Goal: Task Accomplishment & Management: Manage account settings

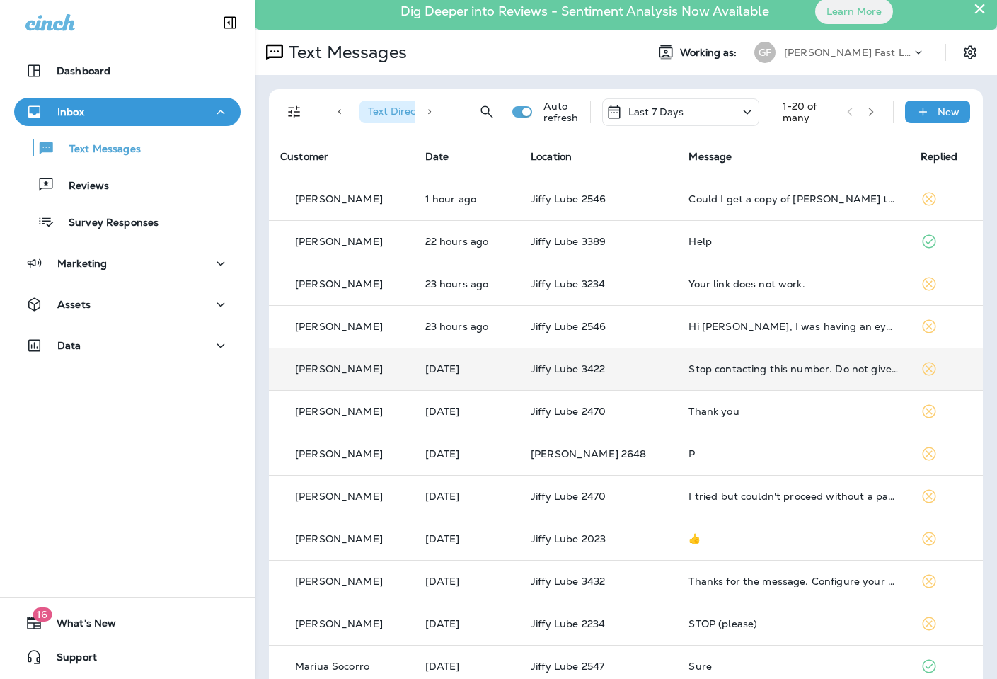
click at [750, 359] on td "Stop contacting this number. Do not give this number to anyone or Any contact f…" at bounding box center [793, 368] width 232 height 42
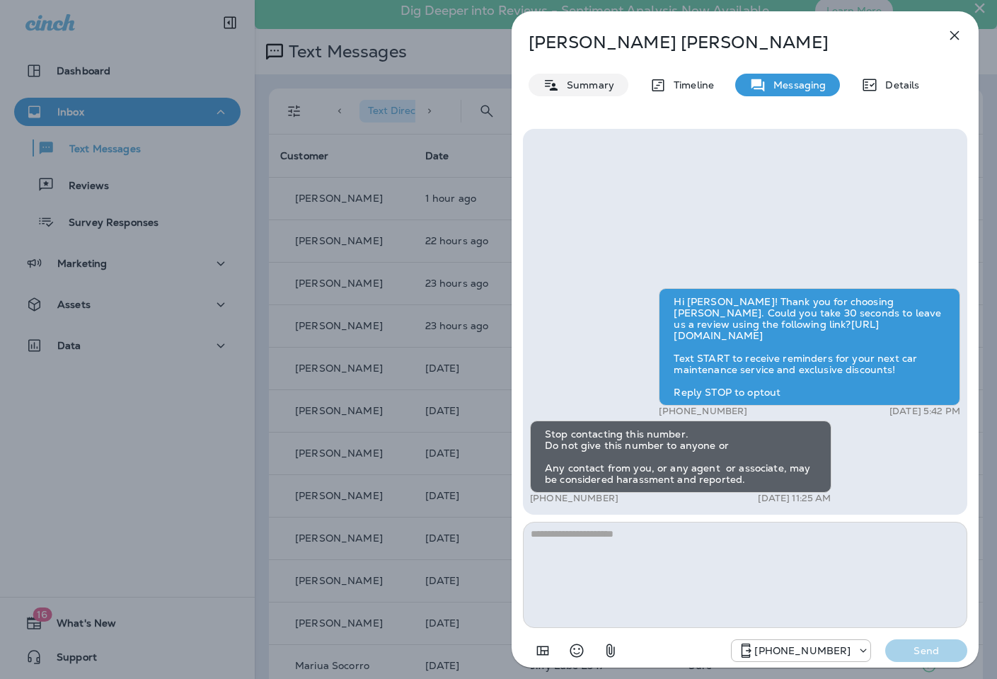
click at [586, 86] on p "Summary" at bounding box center [587, 84] width 54 height 11
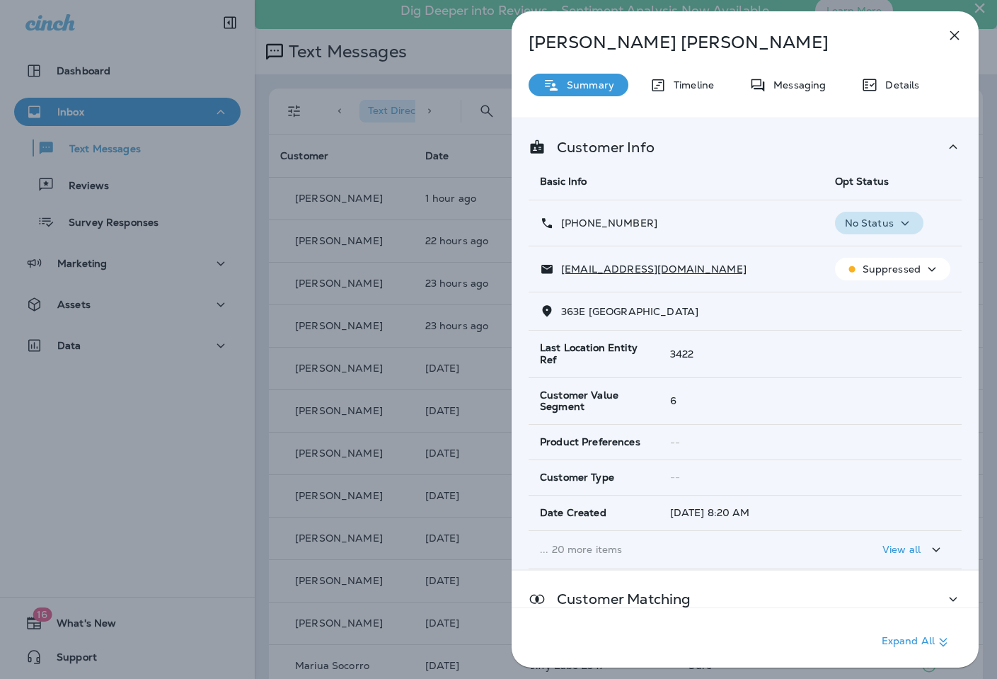
click at [911, 224] on icon "button" at bounding box center [905, 223] width 17 height 18
click at [898, 255] on button "Opt out" at bounding box center [881, 257] width 101 height 34
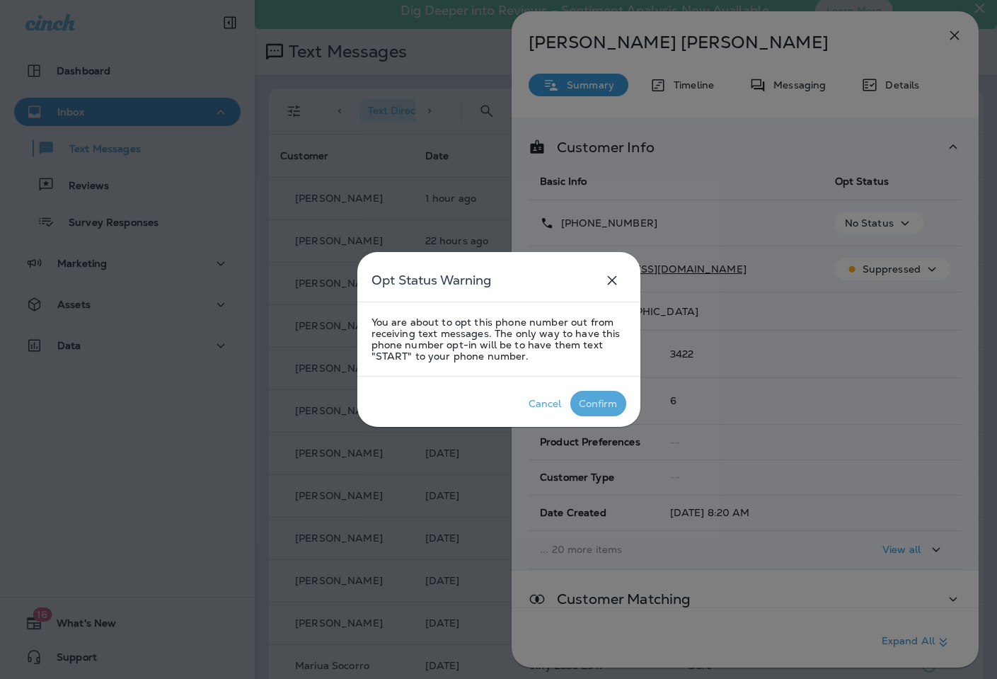
click at [596, 393] on button "Confirm" at bounding box center [598, 403] width 56 height 25
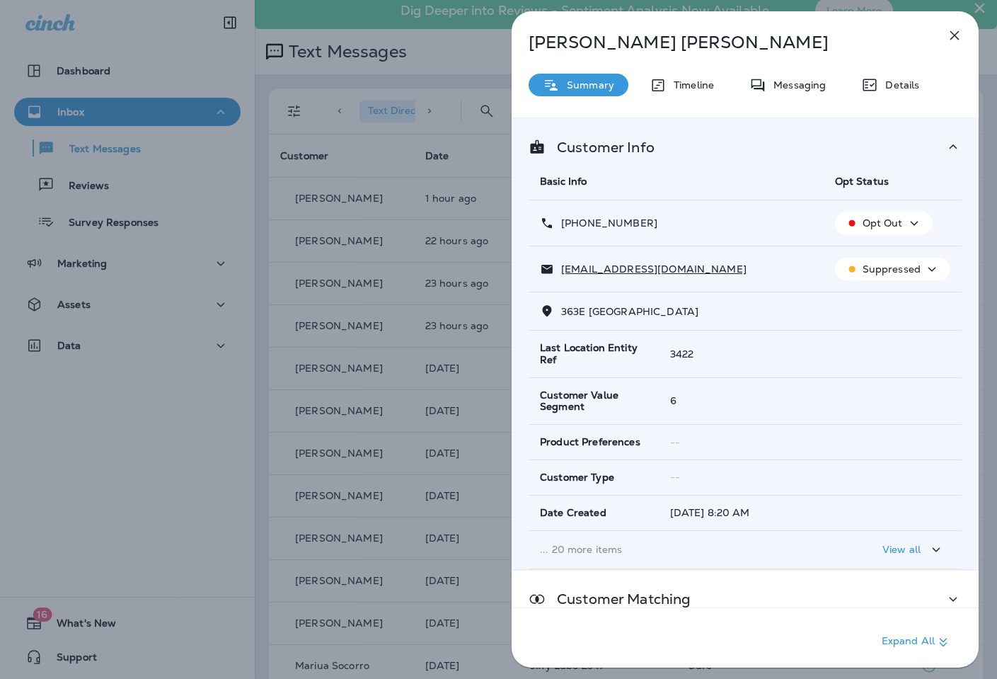
click at [405, 188] on div "[PERSON_NAME] Summary Timeline Messaging Details Customer Info Basic Info Opt S…" at bounding box center [498, 339] width 997 height 679
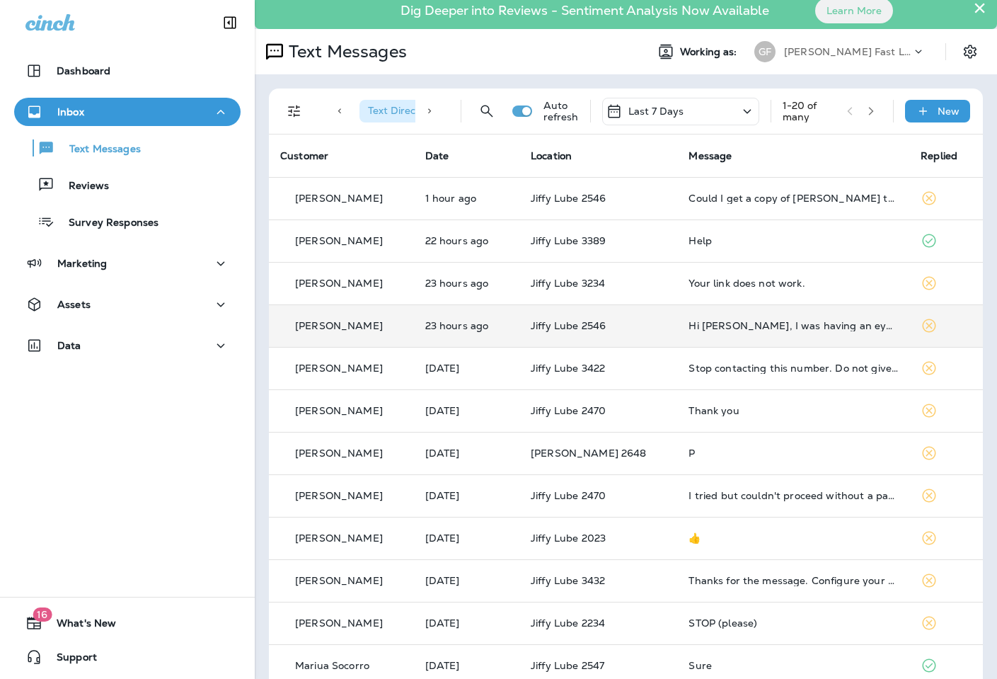
scroll to position [10, 0]
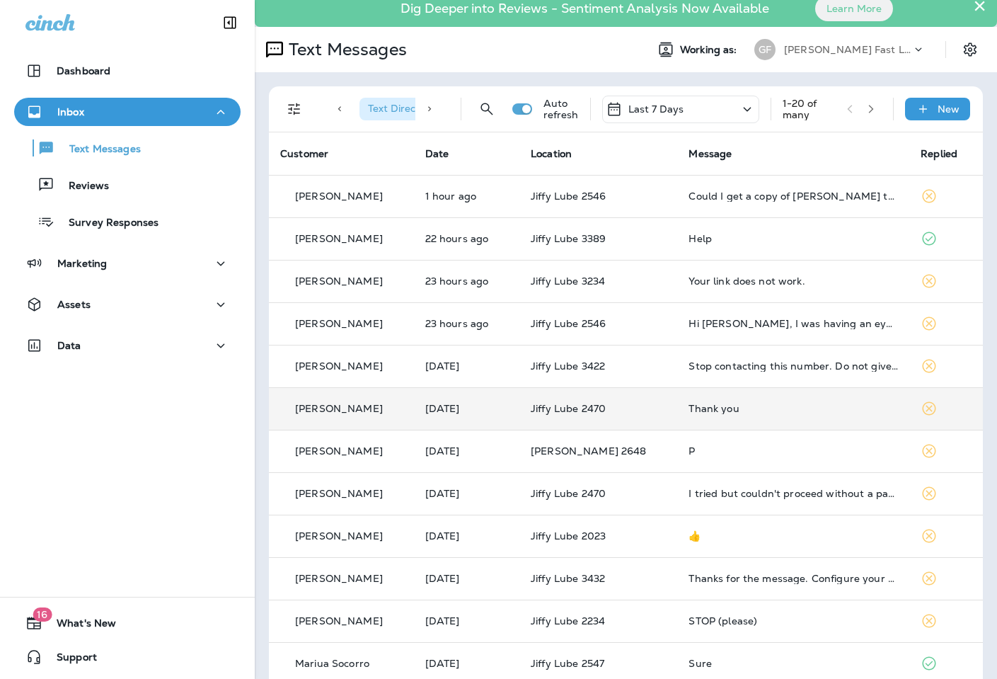
click at [710, 413] on div "Thank you" at bounding box center [792, 408] width 209 height 11
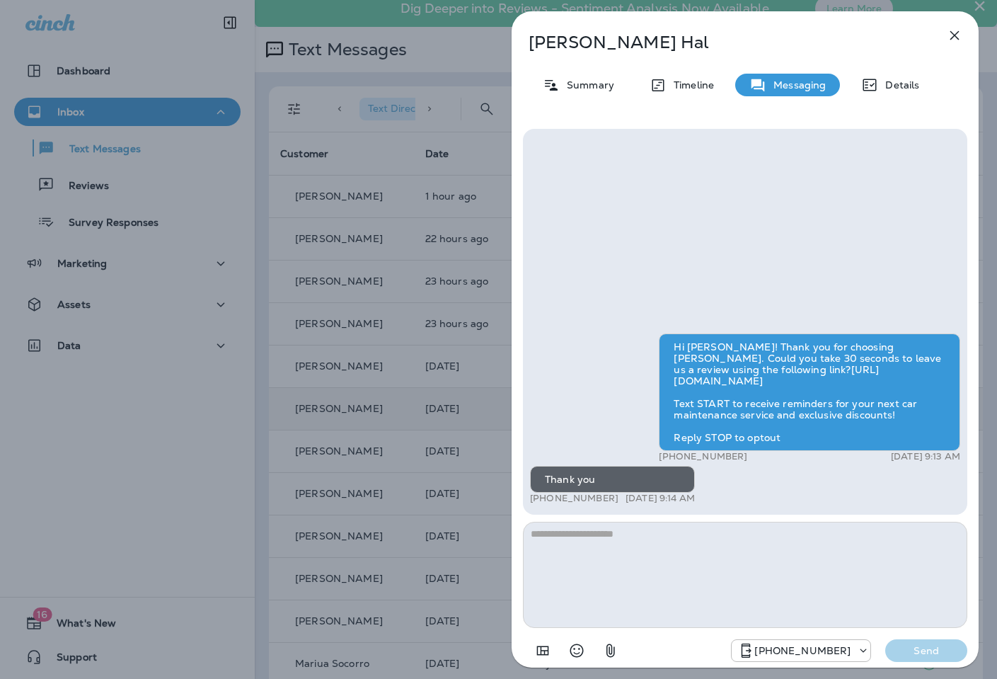
click at [279, 391] on div "[PERSON_NAME] Summary Timeline Messaging Details Hi [PERSON_NAME]! Thank you fo…" at bounding box center [498, 339] width 997 height 679
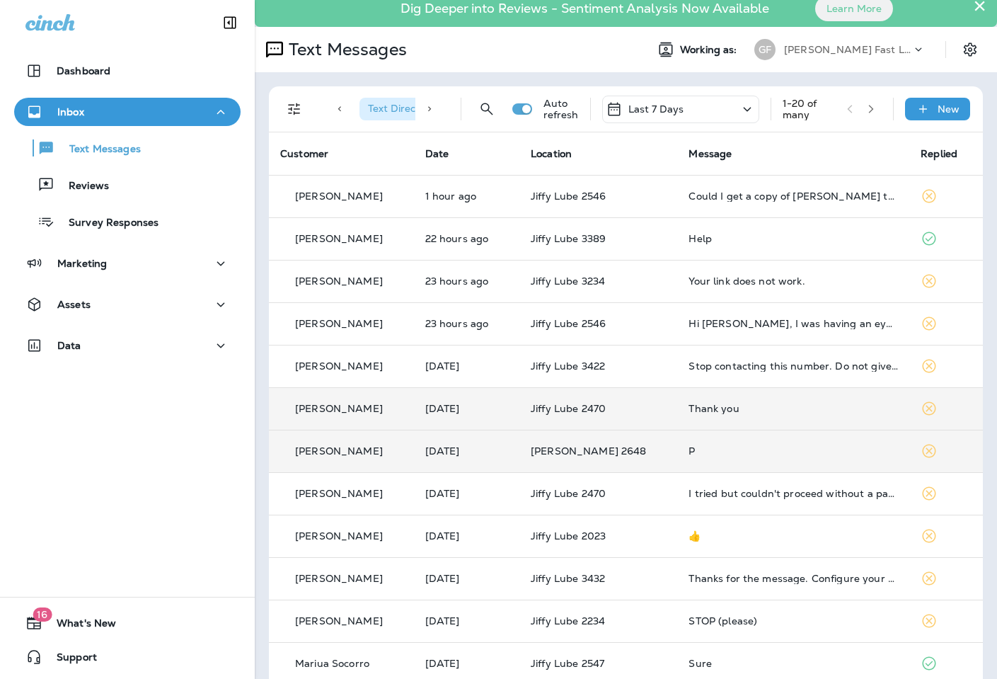
click at [688, 452] on div "P" at bounding box center [792, 450] width 209 height 11
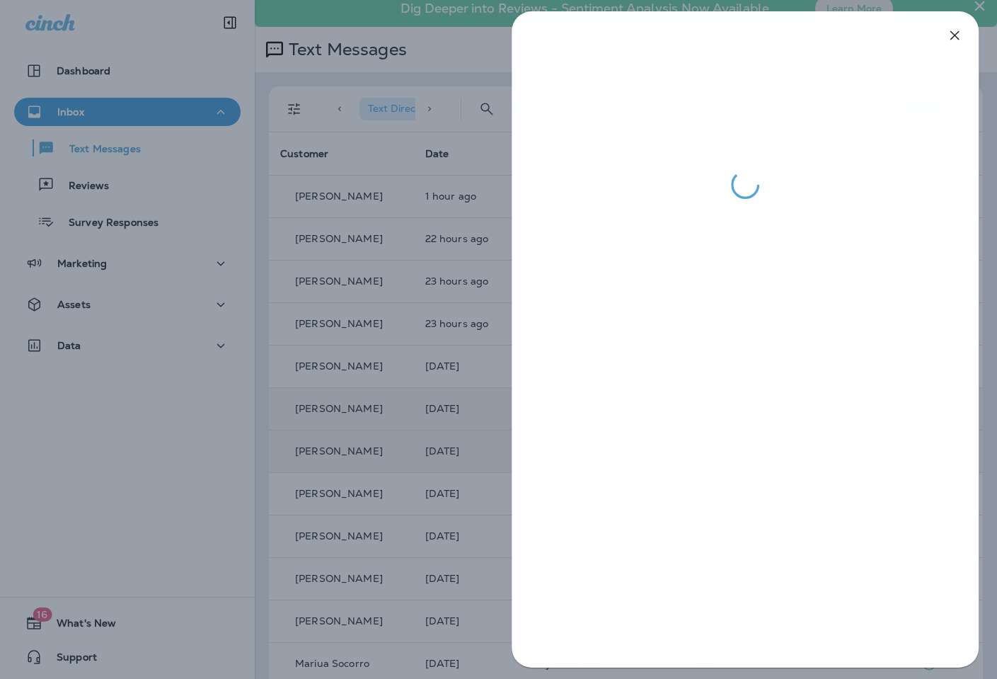
click at [455, 375] on div at bounding box center [498, 339] width 997 height 679
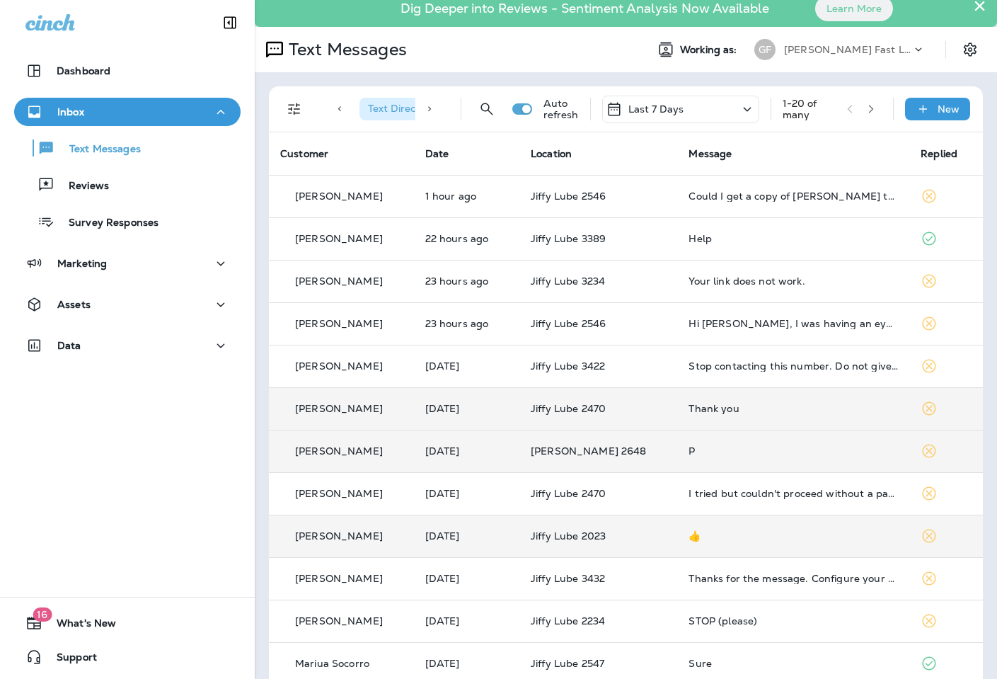
click at [695, 545] on td "👍" at bounding box center [793, 535] width 232 height 42
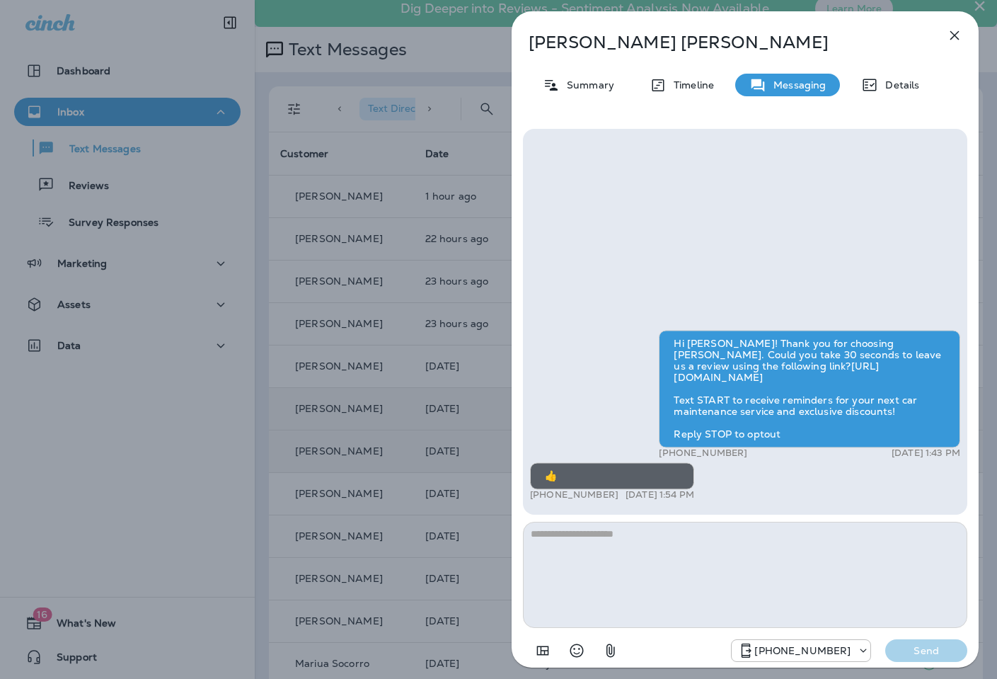
click at [407, 449] on div "[PERSON_NAME] Summary Timeline Messaging Details Hi [PERSON_NAME]! Thank you fo…" at bounding box center [498, 339] width 997 height 679
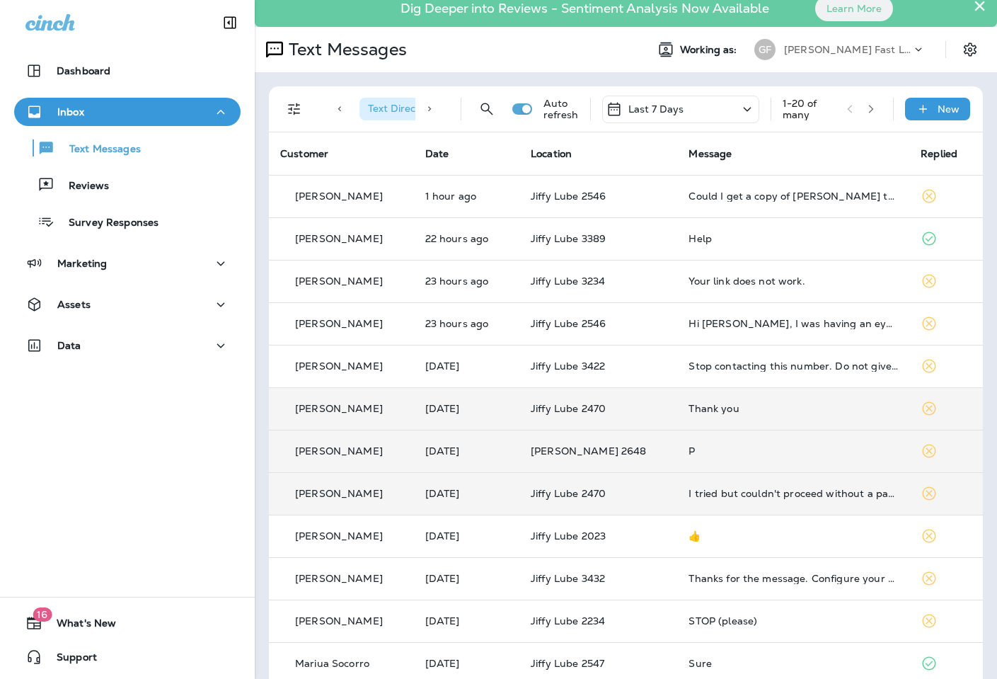
click at [790, 494] on div "I tried but couldn't proceed without a password on my email, so I'll pass, alth…" at bounding box center [792, 493] width 209 height 11
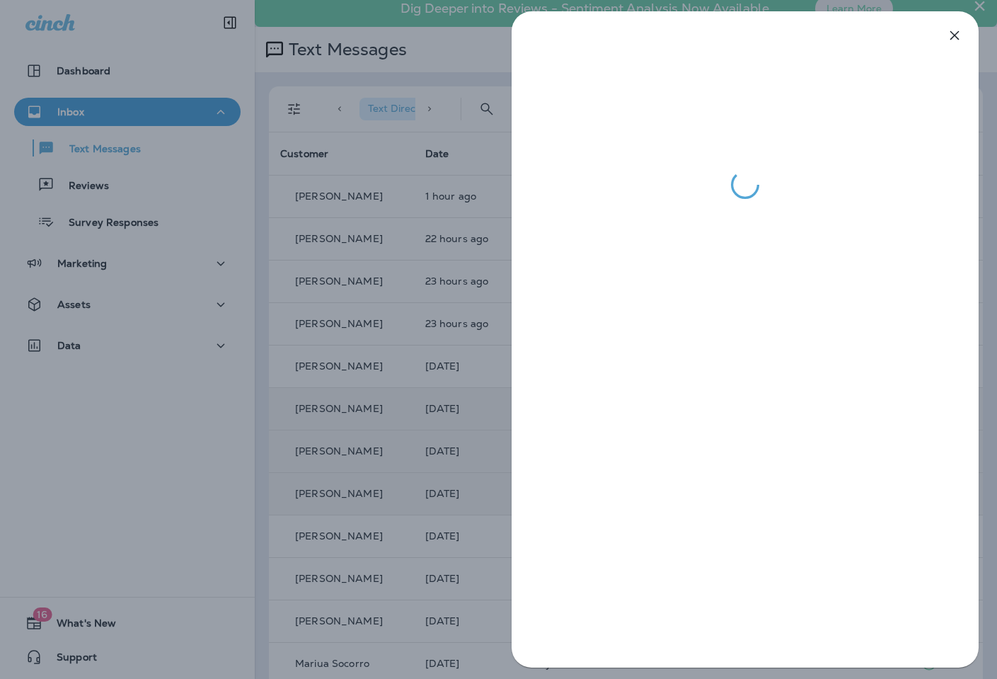
click at [447, 440] on div at bounding box center [498, 339] width 997 height 679
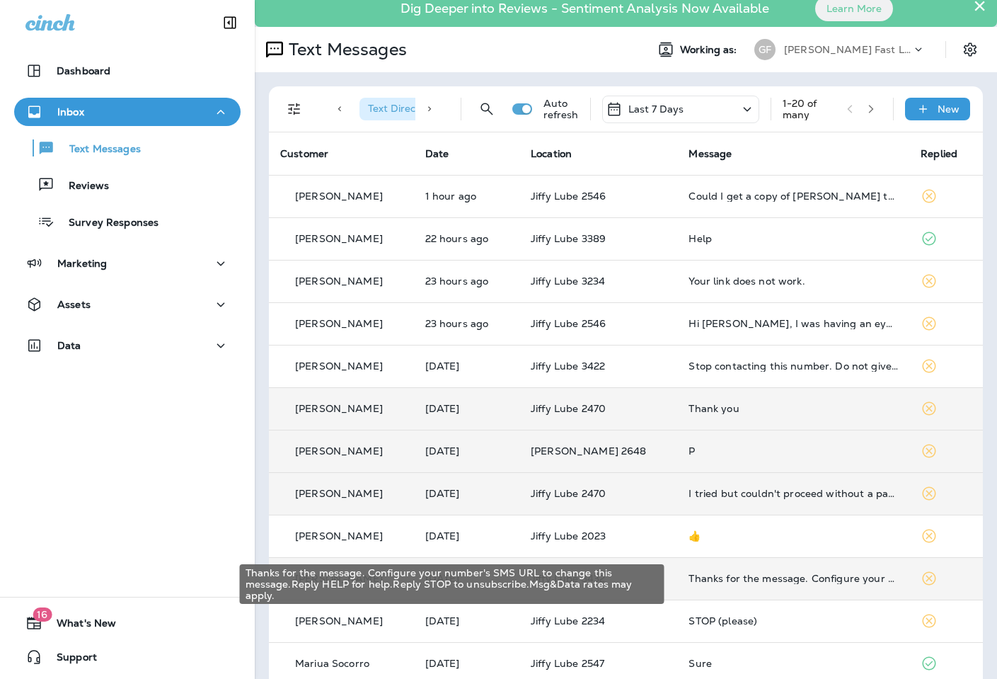
click at [826, 575] on div "Thanks for the message. Configure your number's SMS URL to change this message.…" at bounding box center [792, 577] width 209 height 11
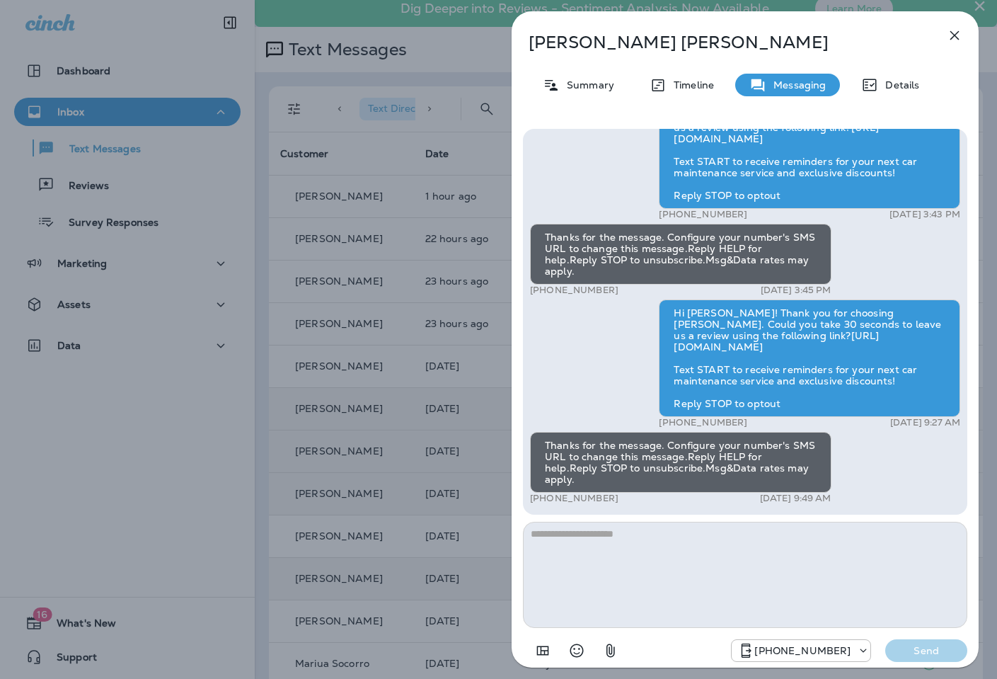
click at [434, 389] on div "[PERSON_NAME] Summary Timeline Messaging Details Hi [PERSON_NAME]! Thank you fo…" at bounding box center [498, 339] width 997 height 679
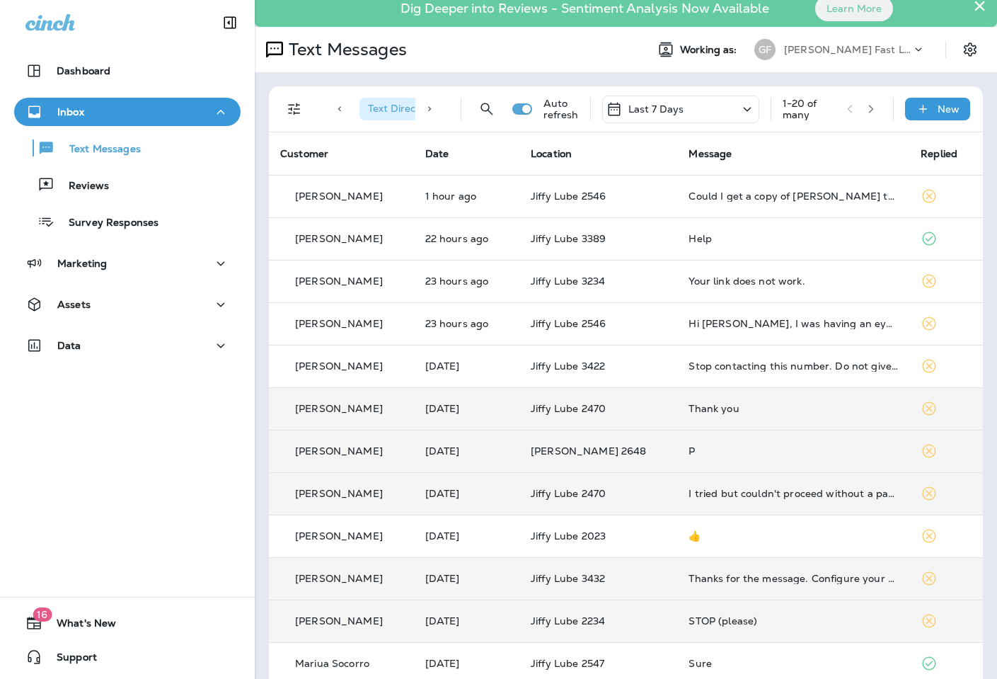
click at [761, 615] on div "STOP (please)" at bounding box center [792, 620] width 209 height 11
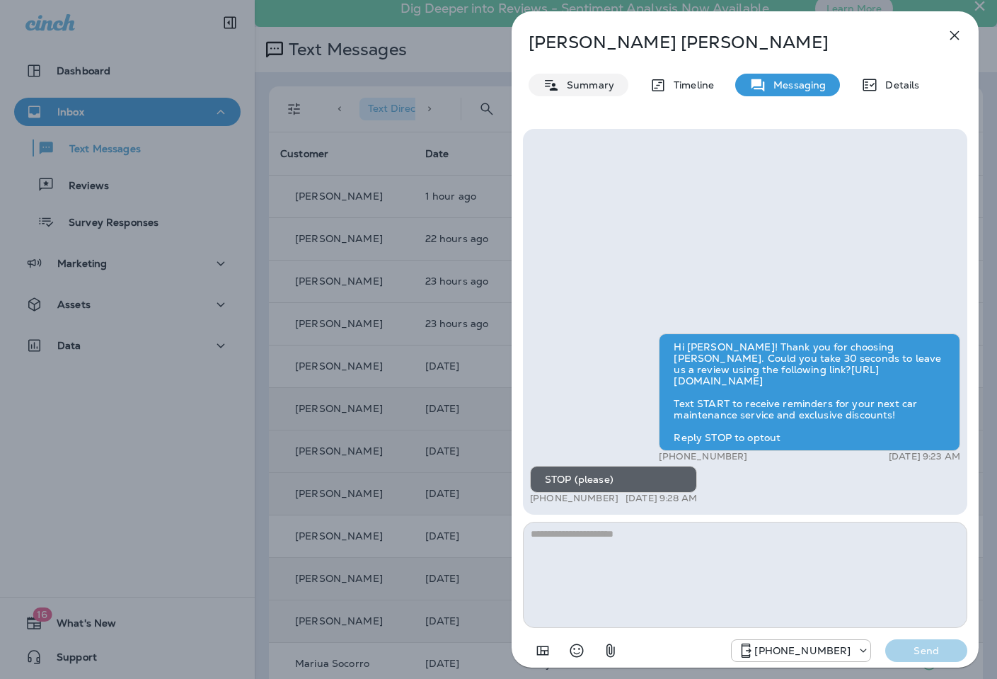
click at [604, 92] on div "Summary" at bounding box center [579, 85] width 100 height 23
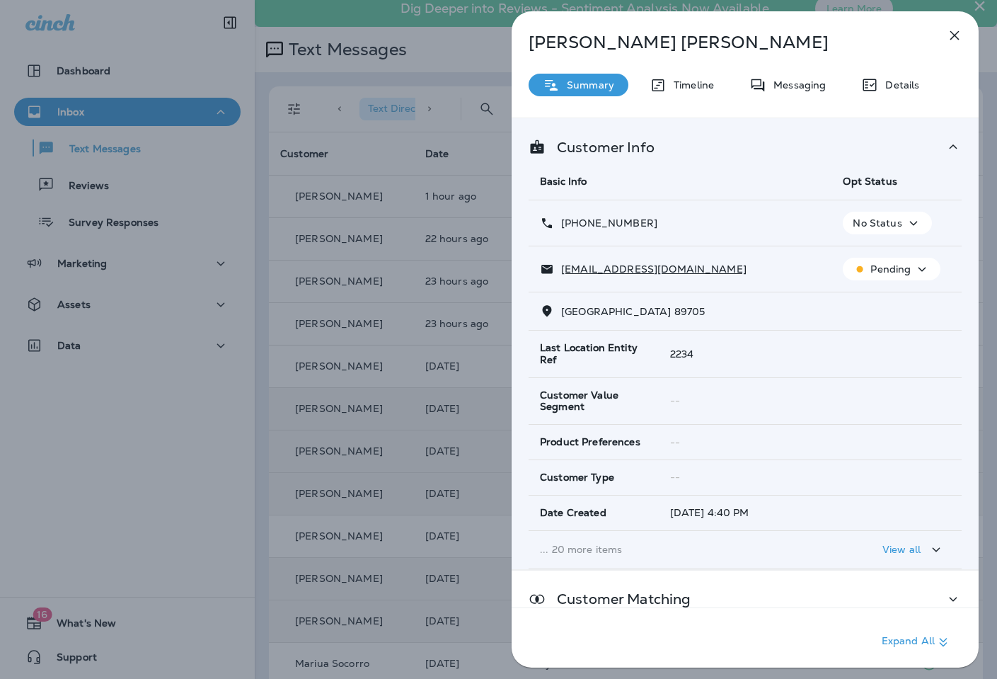
click at [862, 219] on p "No Status" at bounding box center [877, 222] width 49 height 11
click at [893, 252] on p "Opt out" at bounding box center [883, 256] width 38 height 11
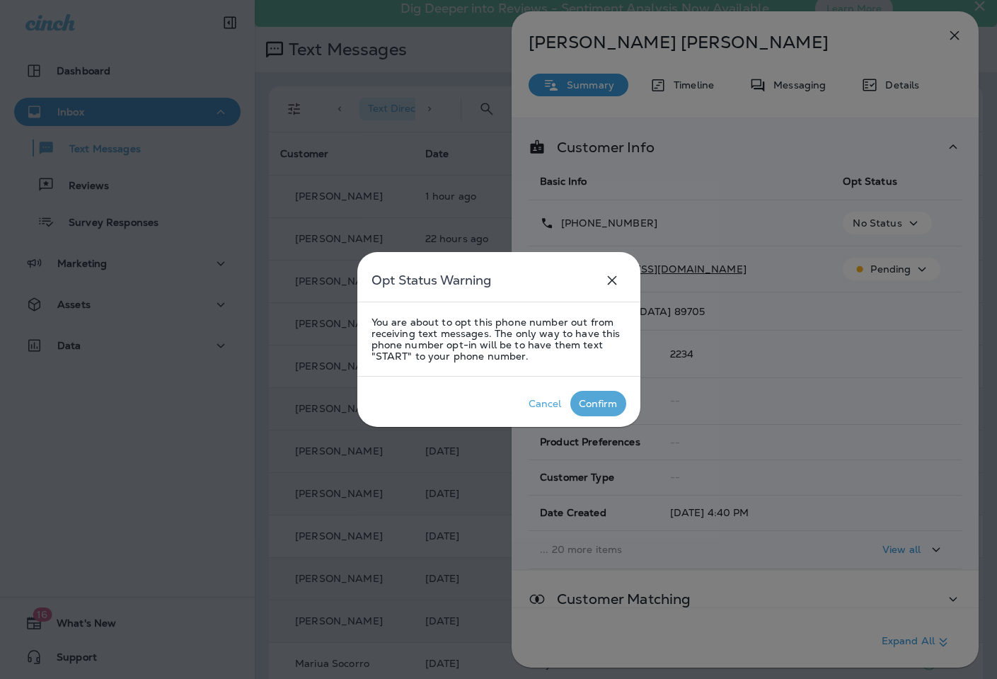
click at [583, 402] on div "Confirm" at bounding box center [598, 403] width 39 height 11
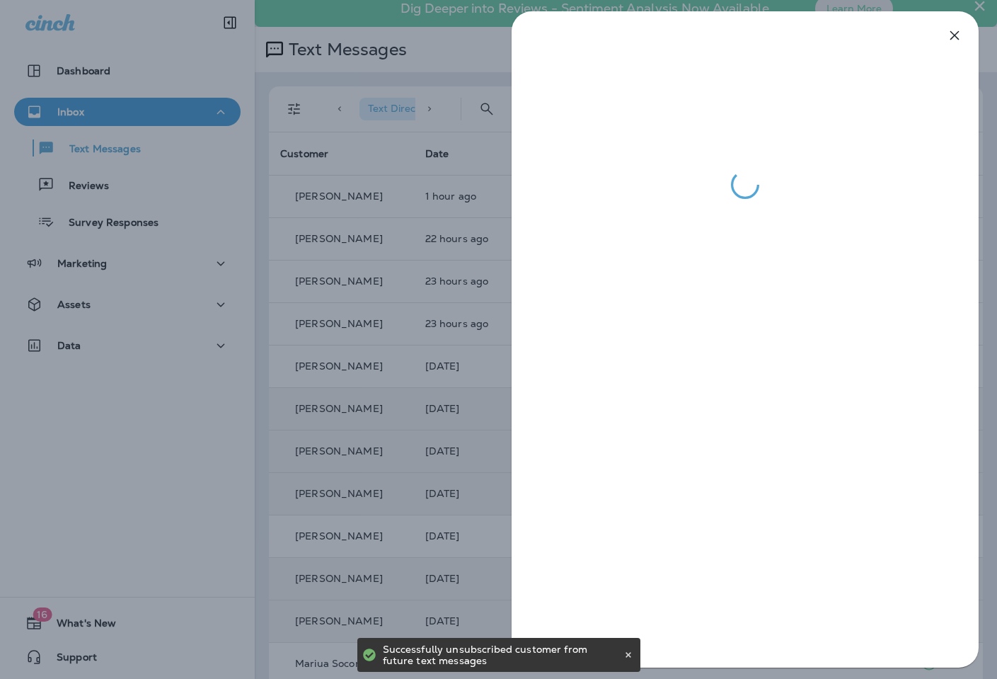
click at [400, 299] on div at bounding box center [498, 339] width 997 height 679
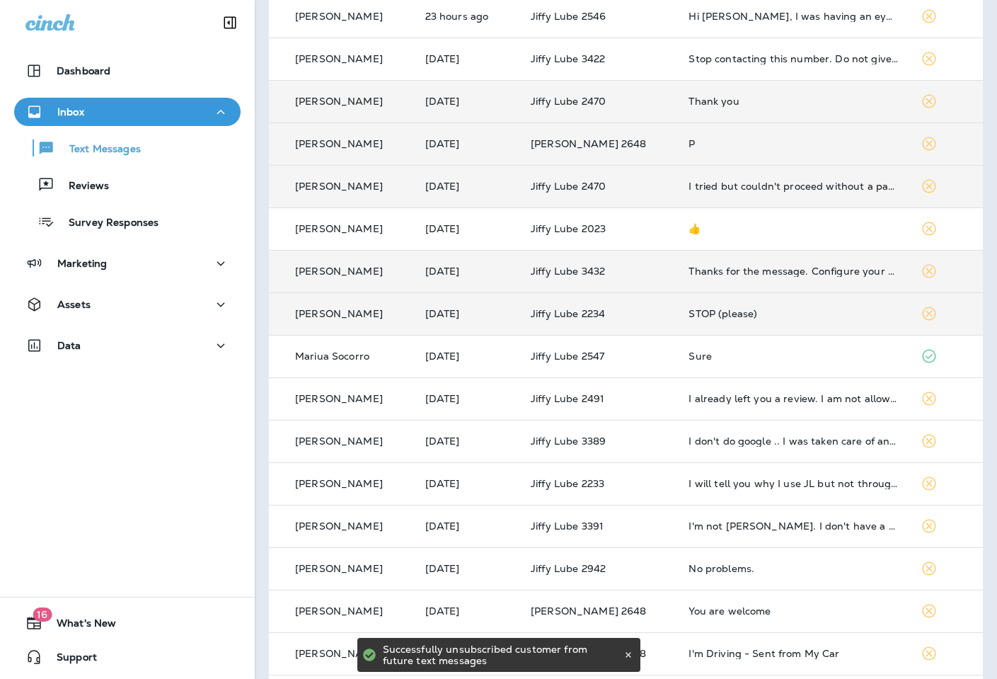
scroll to position [330, 0]
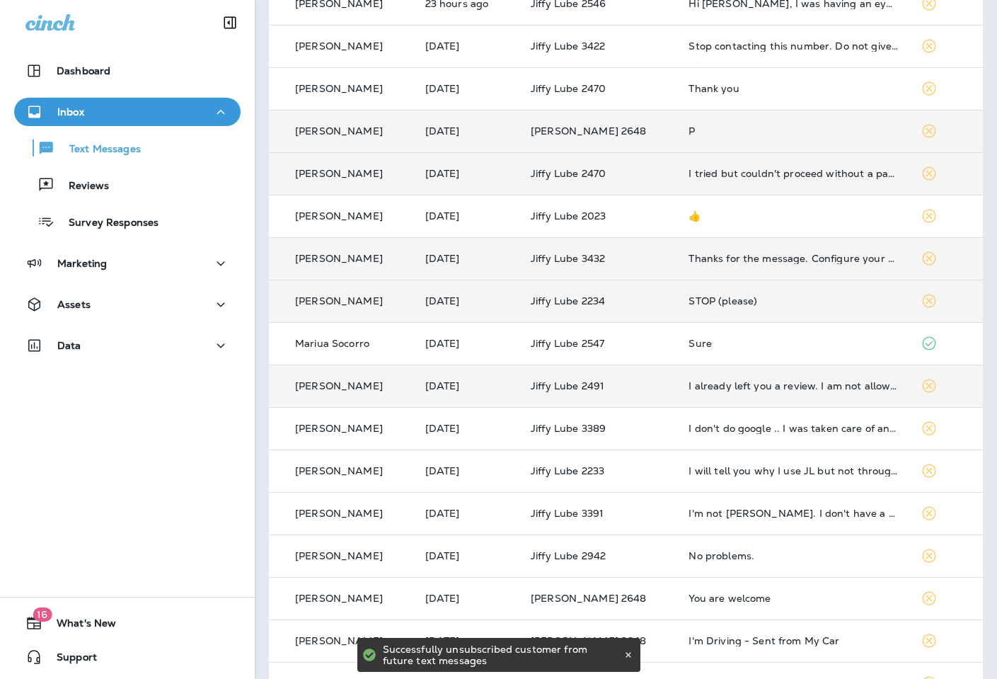
click at [734, 395] on td "I already left you a review. I am not allowed to give more than one review." at bounding box center [793, 385] width 232 height 42
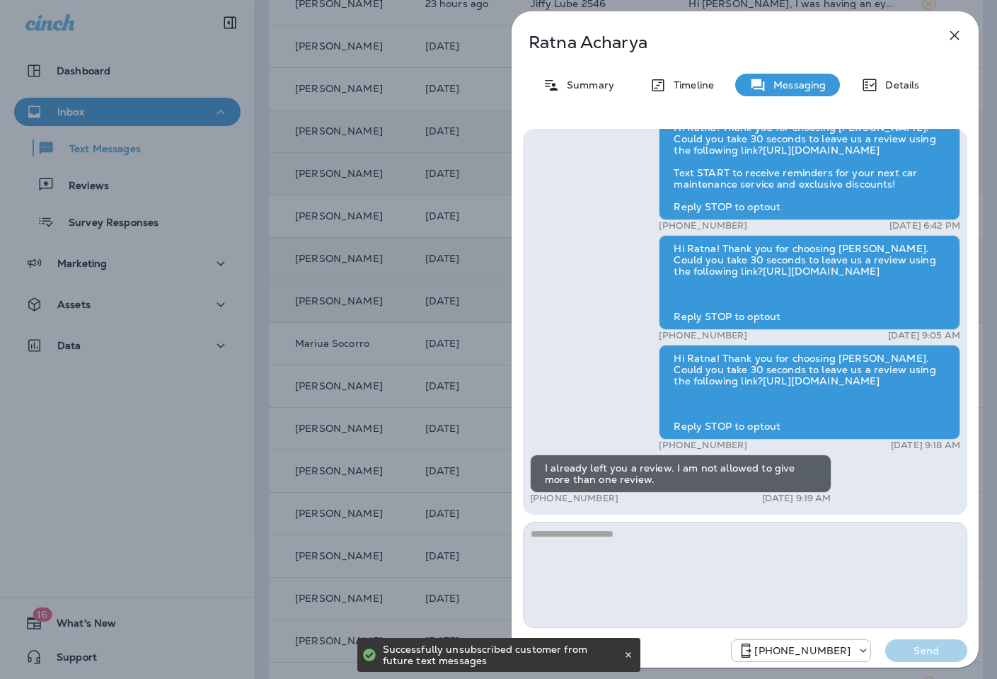
click at [388, 338] on div "[PERSON_NAME] Summary Timeline Messaging Details Hi Ratna! Thank you for choosi…" at bounding box center [498, 339] width 997 height 679
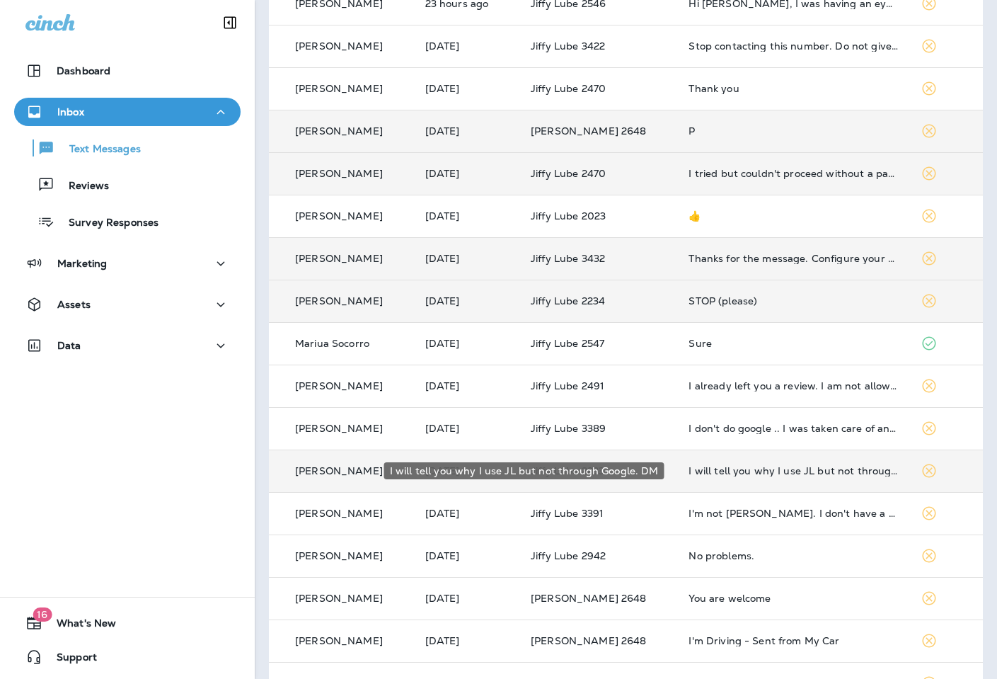
click at [758, 466] on div "I will tell you why I use JL but not through Google. DM" at bounding box center [792, 470] width 209 height 11
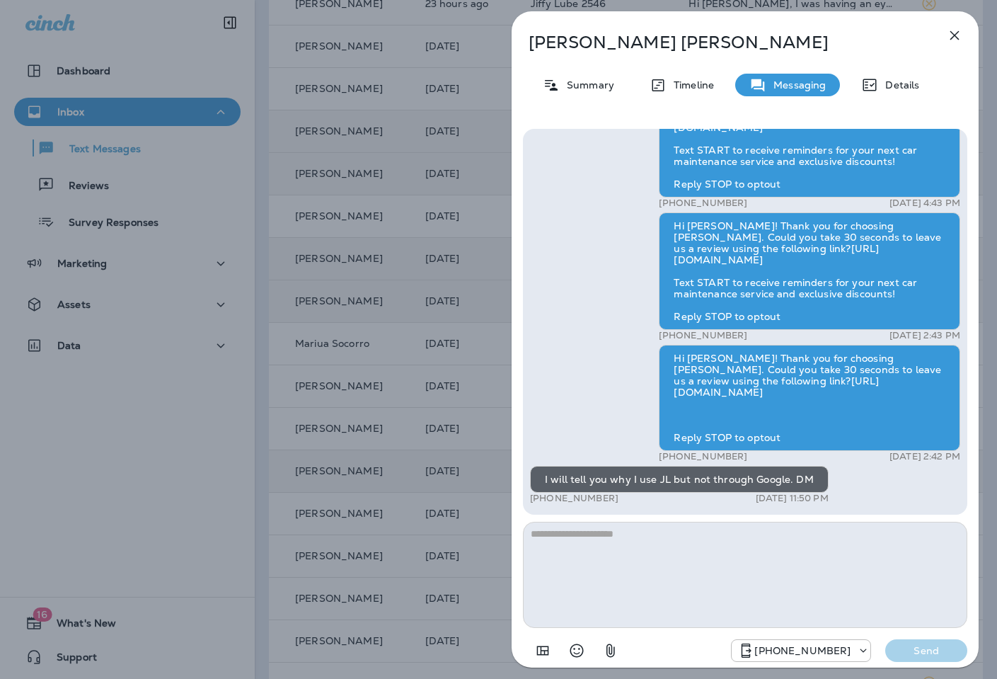
click at [418, 384] on div "[PERSON_NAME] Summary Timeline Messaging Details Hi [PERSON_NAME]! Thank you fo…" at bounding box center [498, 339] width 997 height 679
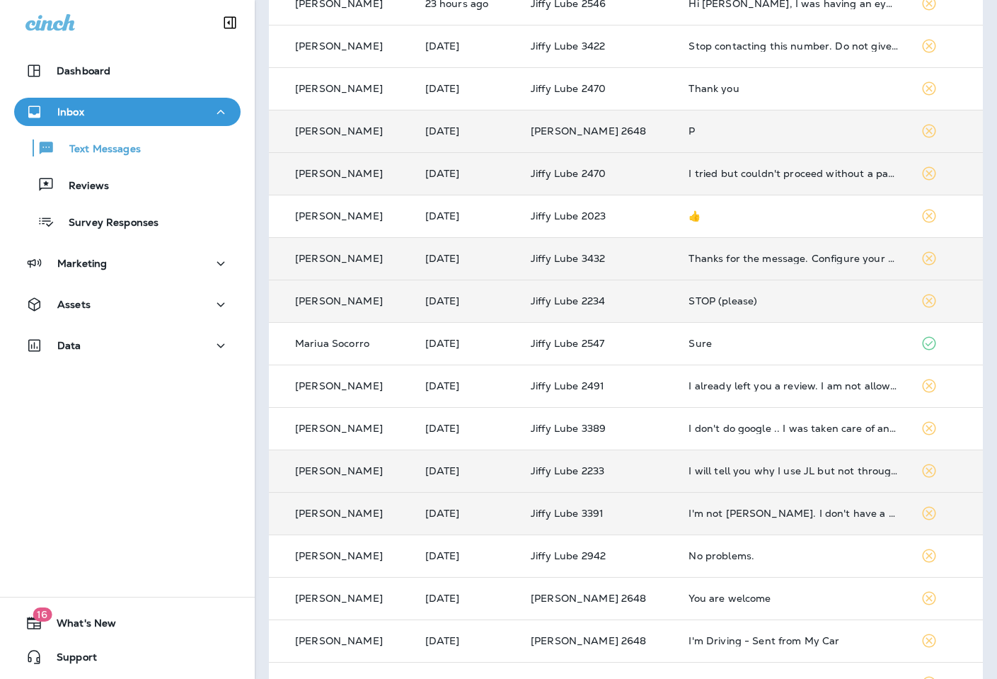
click at [761, 505] on td "I'm not [PERSON_NAME]. I don't have a Tacoma." at bounding box center [793, 513] width 232 height 42
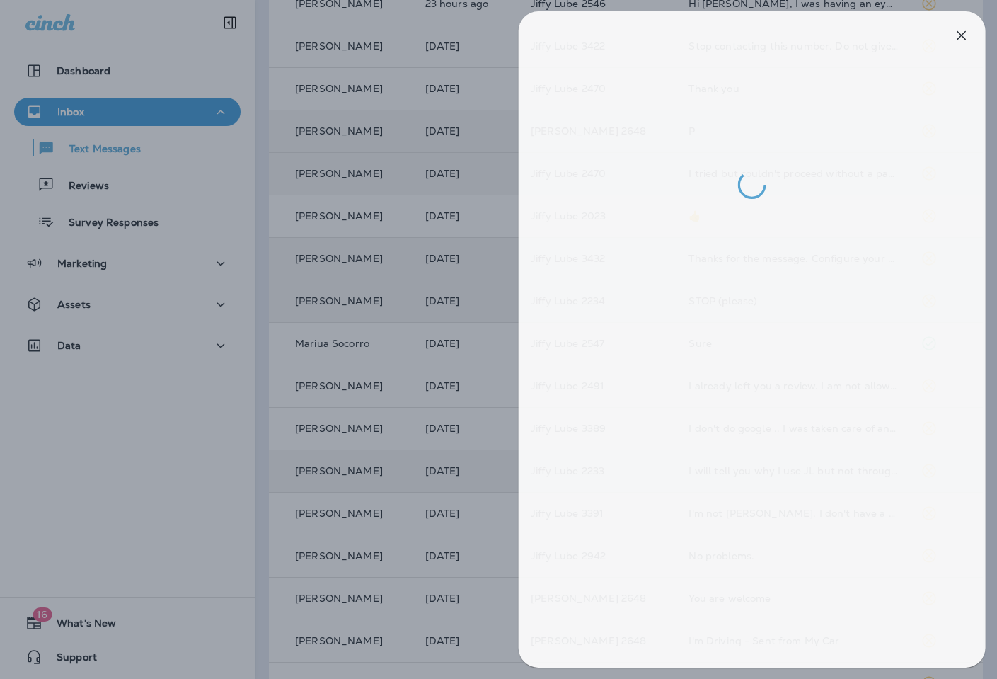
click at [474, 352] on div at bounding box center [505, 339] width 997 height 679
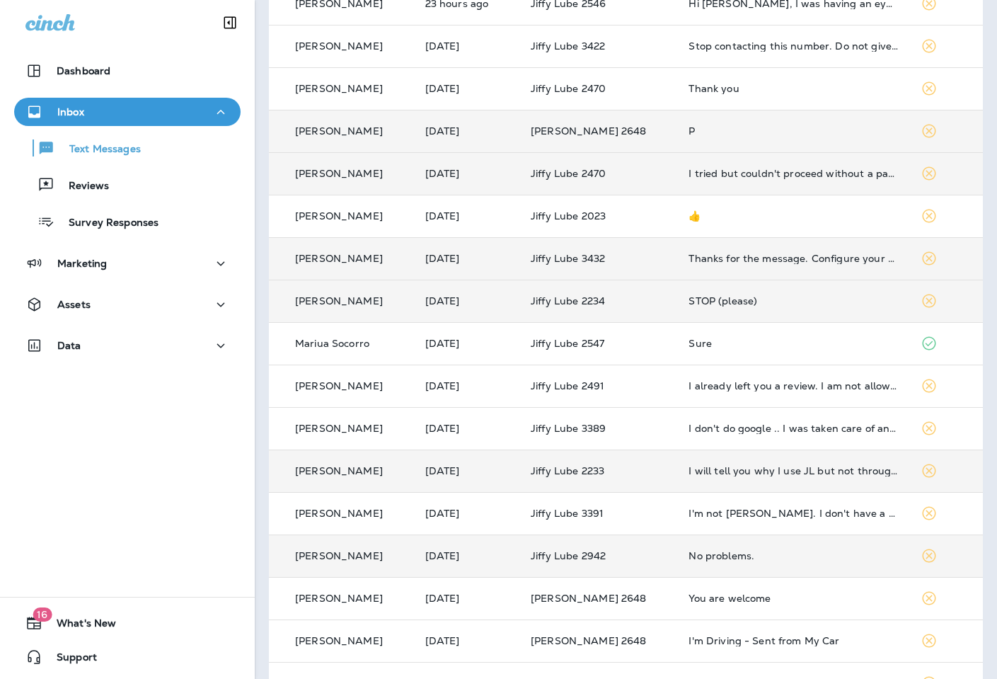
click at [771, 560] on div "No problems." at bounding box center [792, 555] width 209 height 11
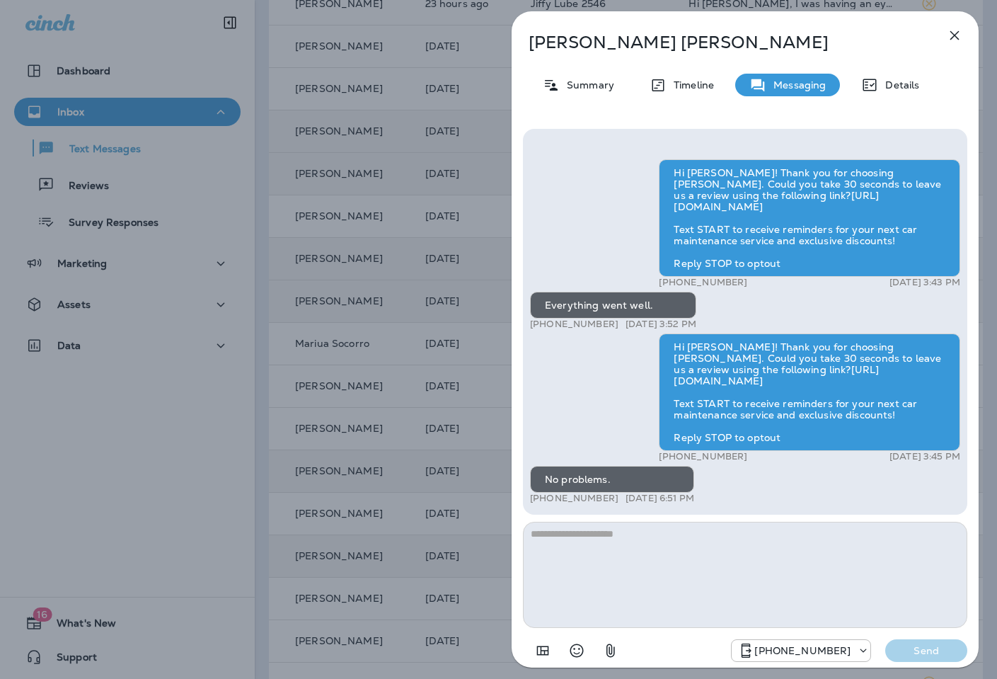
click at [469, 405] on div "[PERSON_NAME] Summary Timeline Messaging Details Hi [PERSON_NAME]! Thank you fo…" at bounding box center [498, 339] width 997 height 679
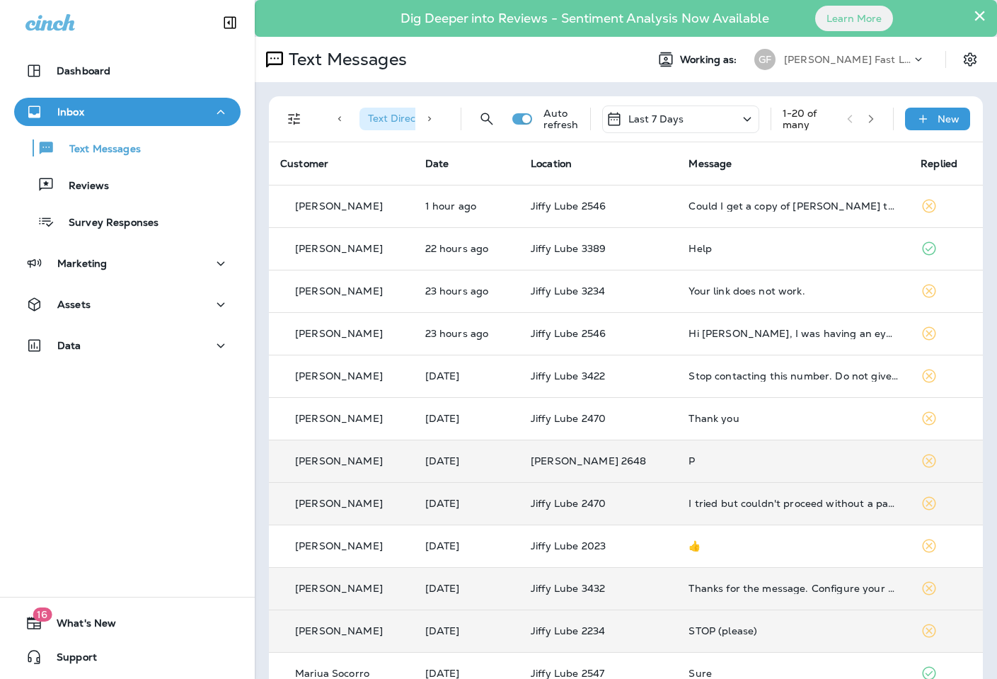
click at [872, 115] on icon "button" at bounding box center [871, 119] width 10 height 10
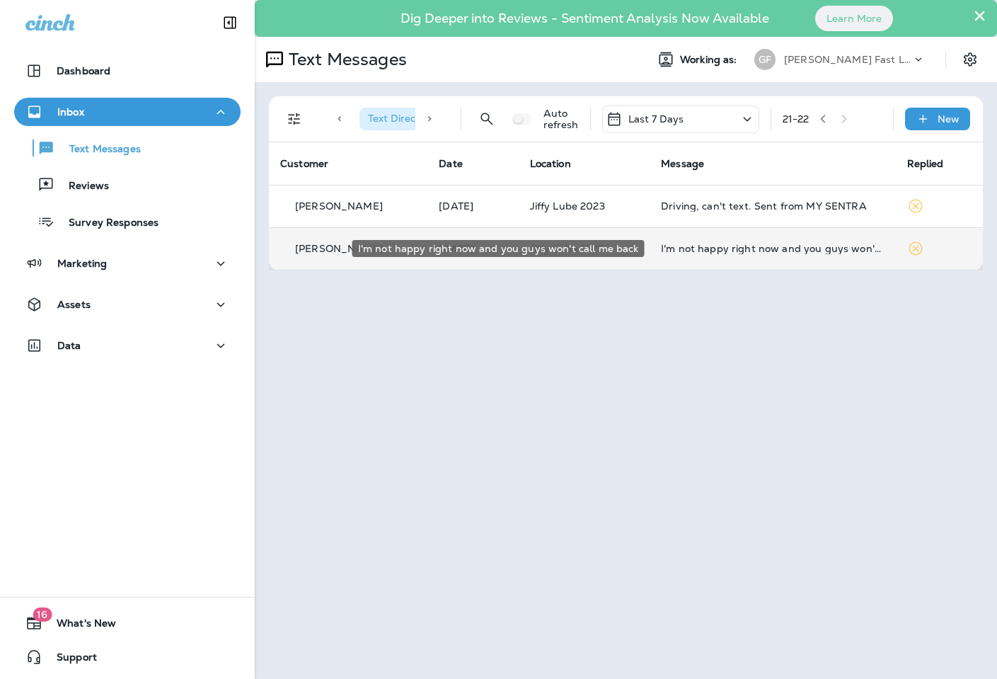
click at [796, 243] on div "I'm not happy right now and you guys won't call me back" at bounding box center [772, 248] width 223 height 11
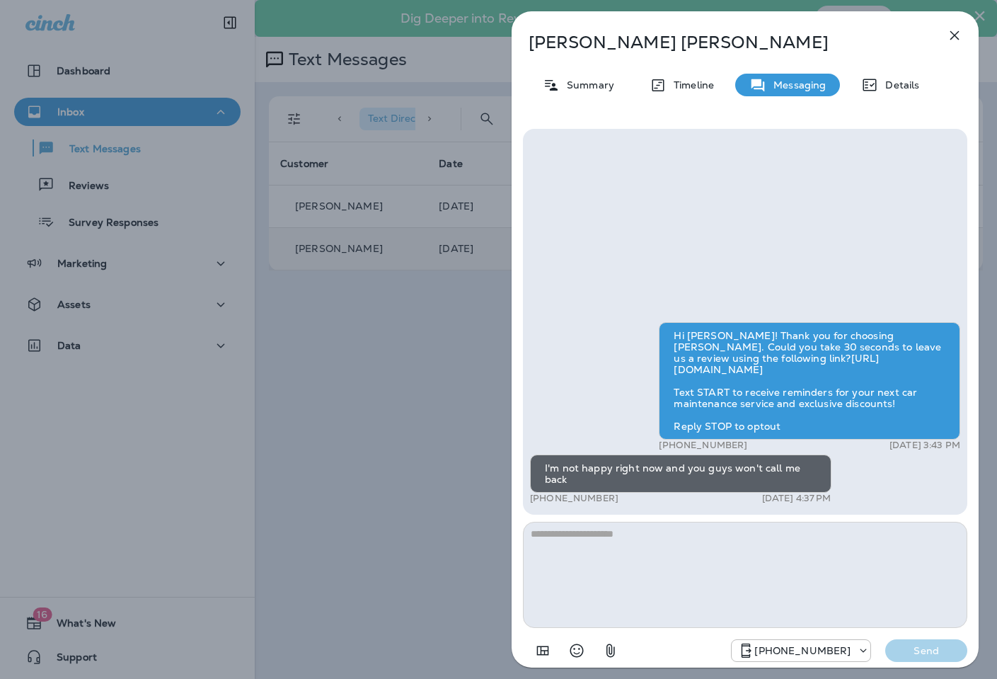
click at [455, 362] on div "[PERSON_NAME] Summary Timeline Messaging Details Hi [PERSON_NAME]! Thank you fo…" at bounding box center [498, 339] width 997 height 679
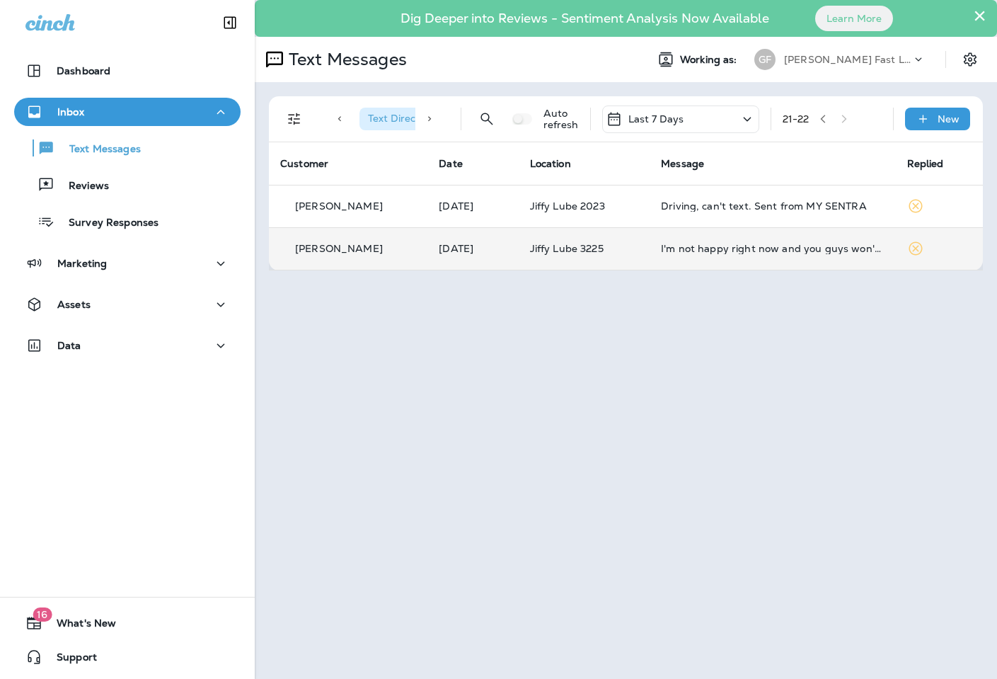
click at [731, 115] on div "Last 7 Days" at bounding box center [680, 119] width 157 height 28
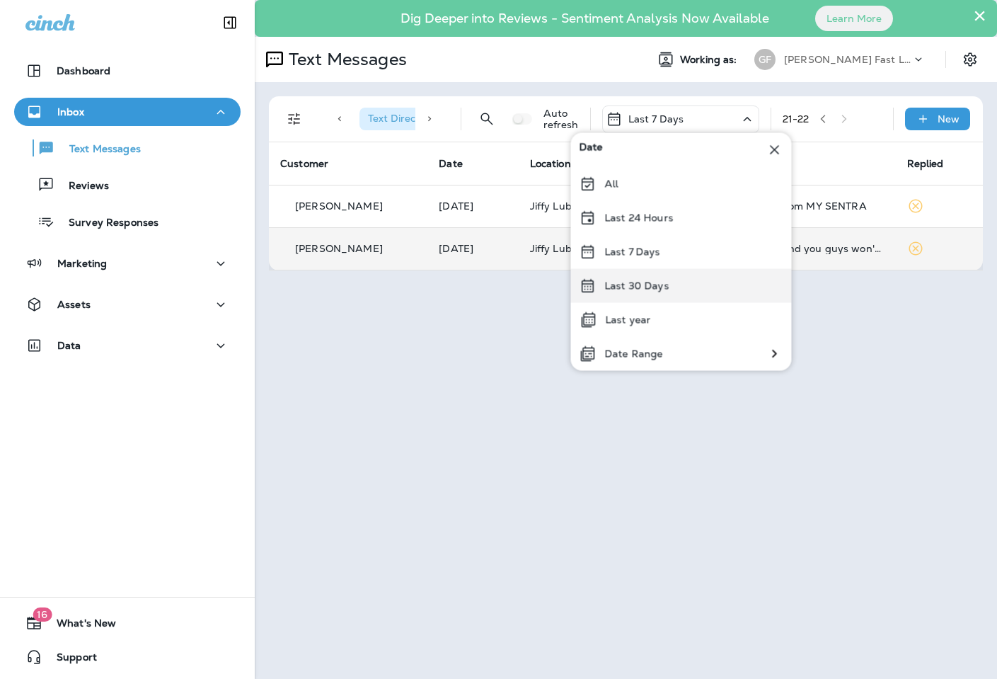
click at [647, 286] on p "Last 30 Days" at bounding box center [637, 285] width 64 height 11
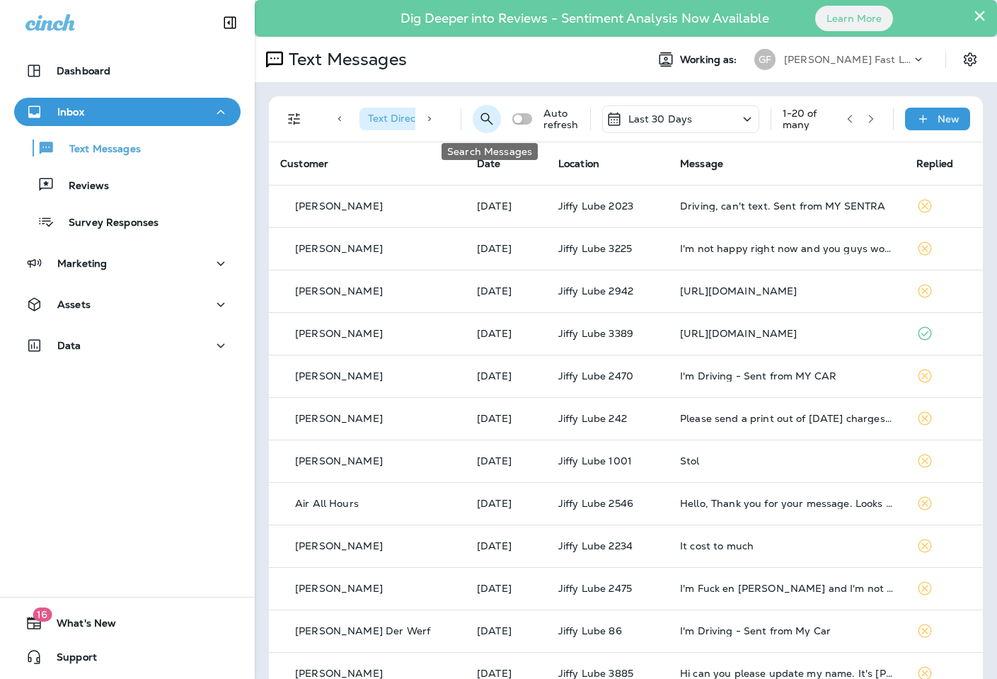
click at [486, 118] on icon "Search Messages" at bounding box center [486, 118] width 17 height 17
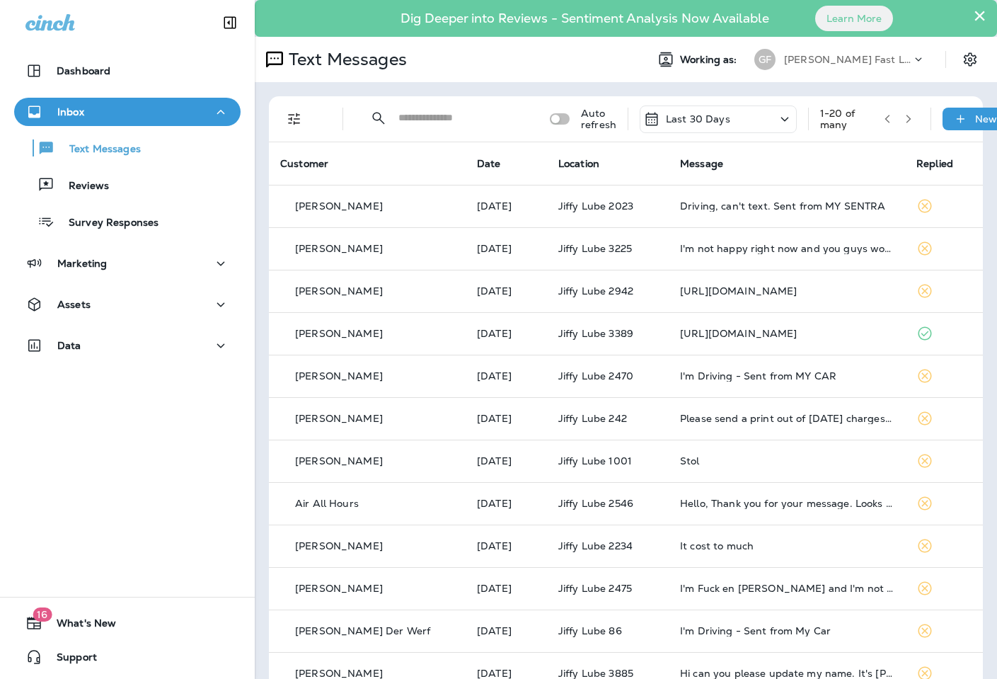
click at [486, 118] on input "text" at bounding box center [461, 118] width 126 height 38
type input "****"
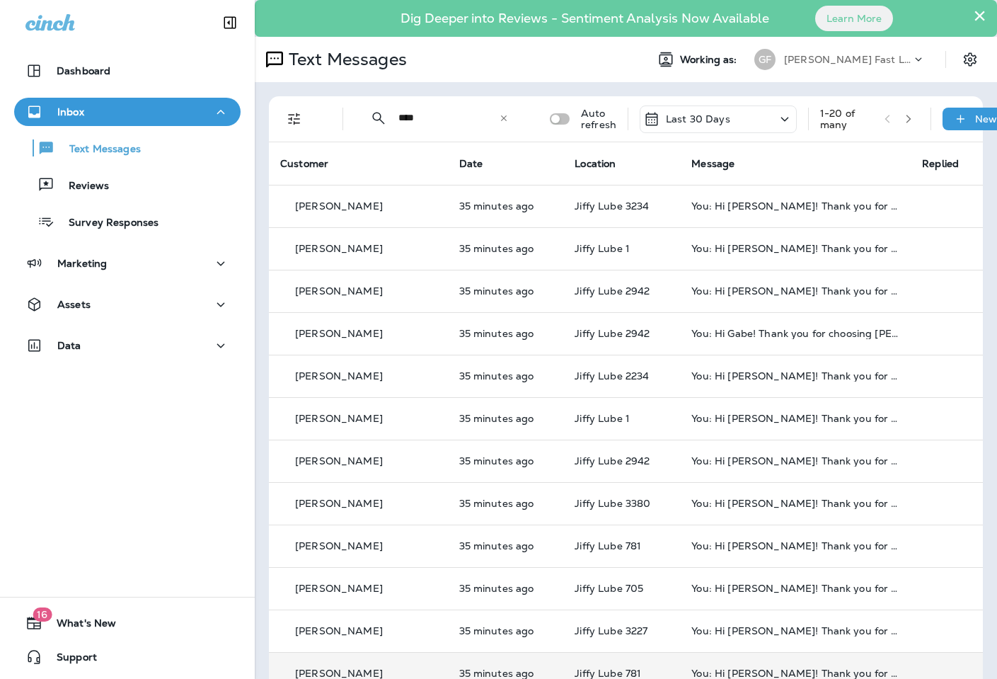
scroll to position [4, 0]
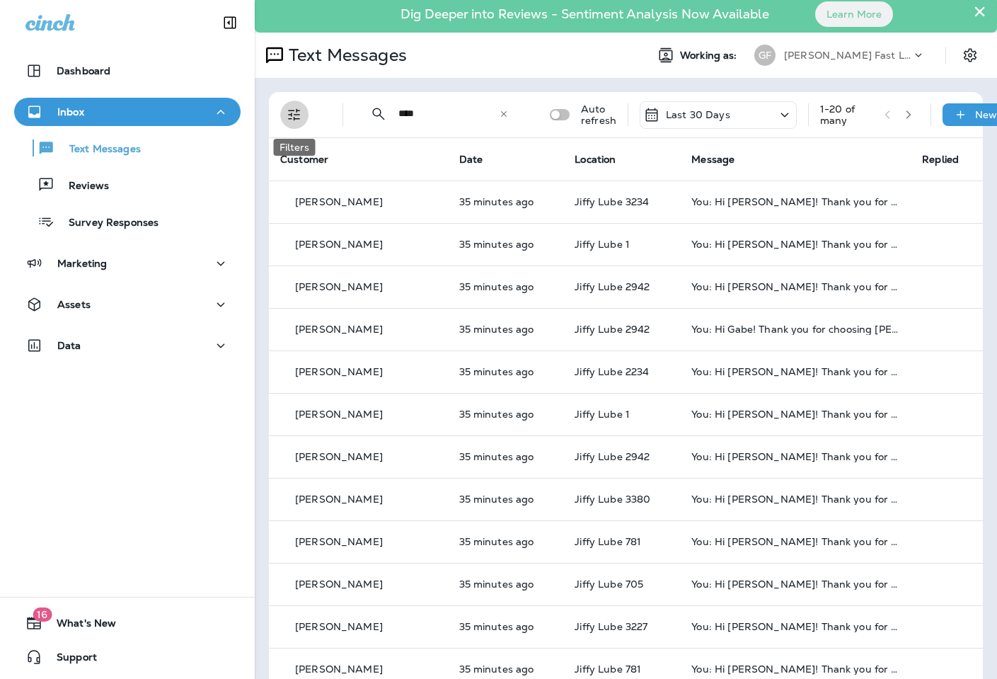
click at [299, 114] on icon "Filters" at bounding box center [294, 115] width 12 height 12
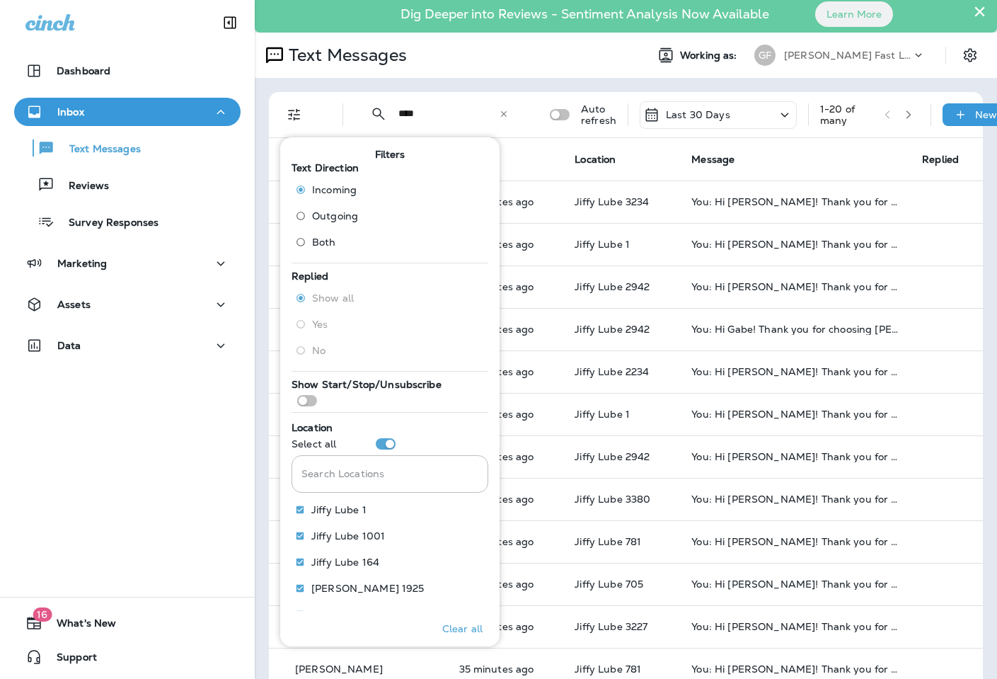
click at [321, 188] on span "Incoming" at bounding box center [334, 189] width 45 height 11
click at [325, 188] on span "Incoming" at bounding box center [334, 189] width 45 height 11
click at [327, 234] on label "Both" at bounding box center [323, 242] width 69 height 23
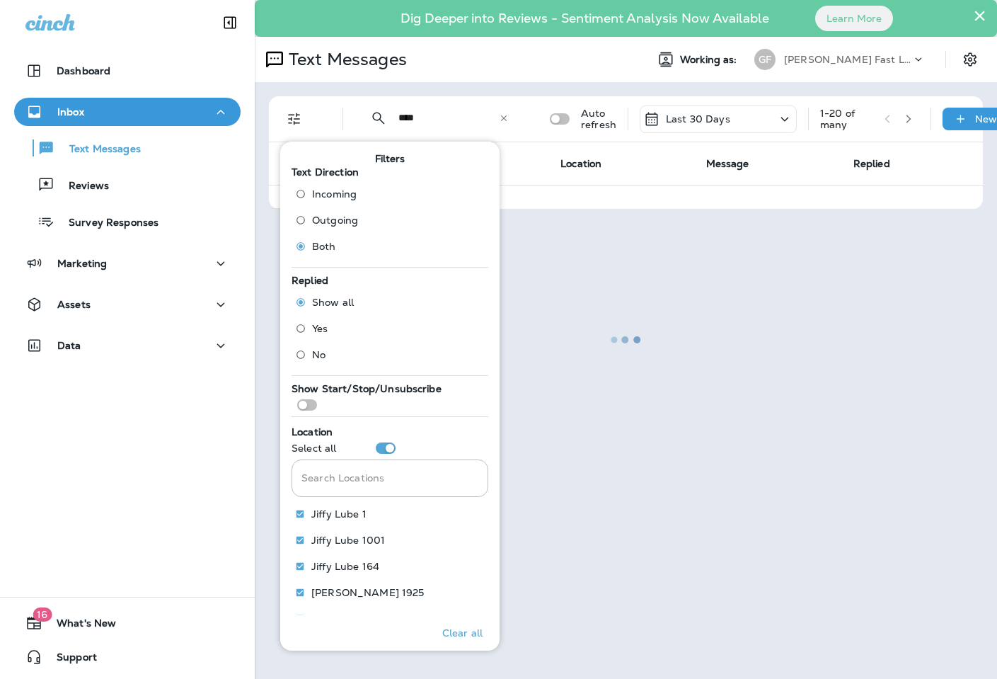
click at [321, 194] on span "Incoming" at bounding box center [334, 193] width 45 height 11
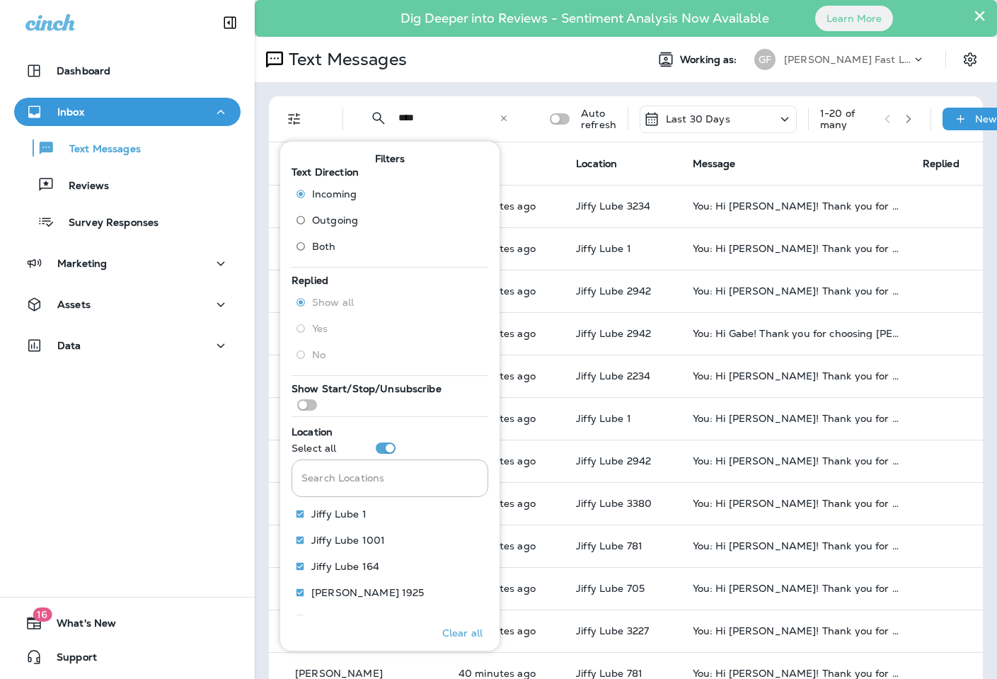
click at [546, 58] on div "Text Messages" at bounding box center [445, 59] width 380 height 28
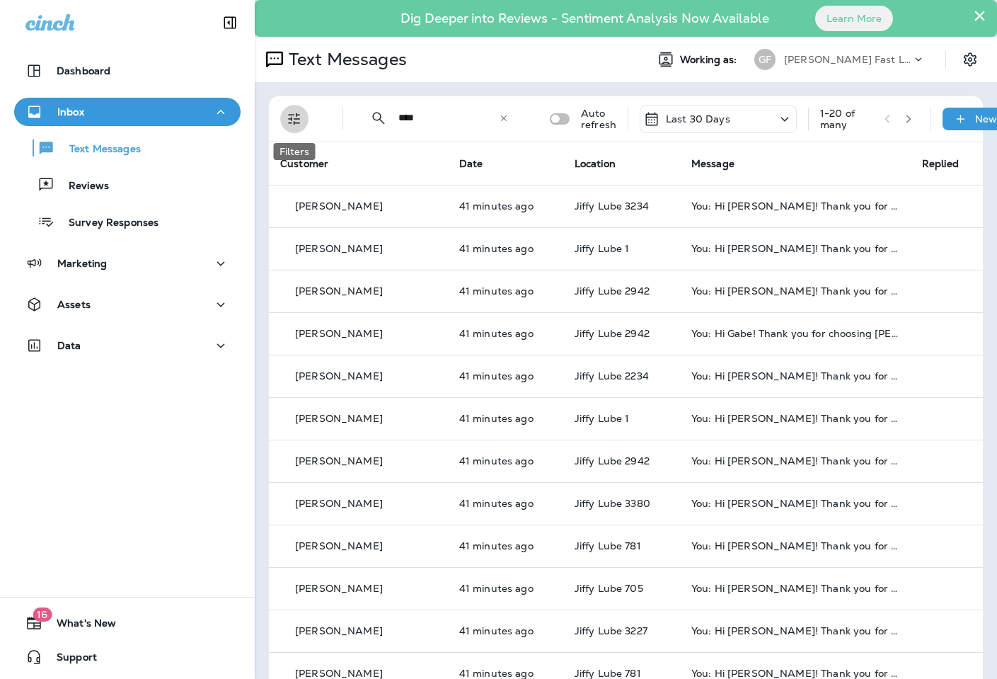
click at [295, 117] on icon "Filters" at bounding box center [294, 118] width 17 height 17
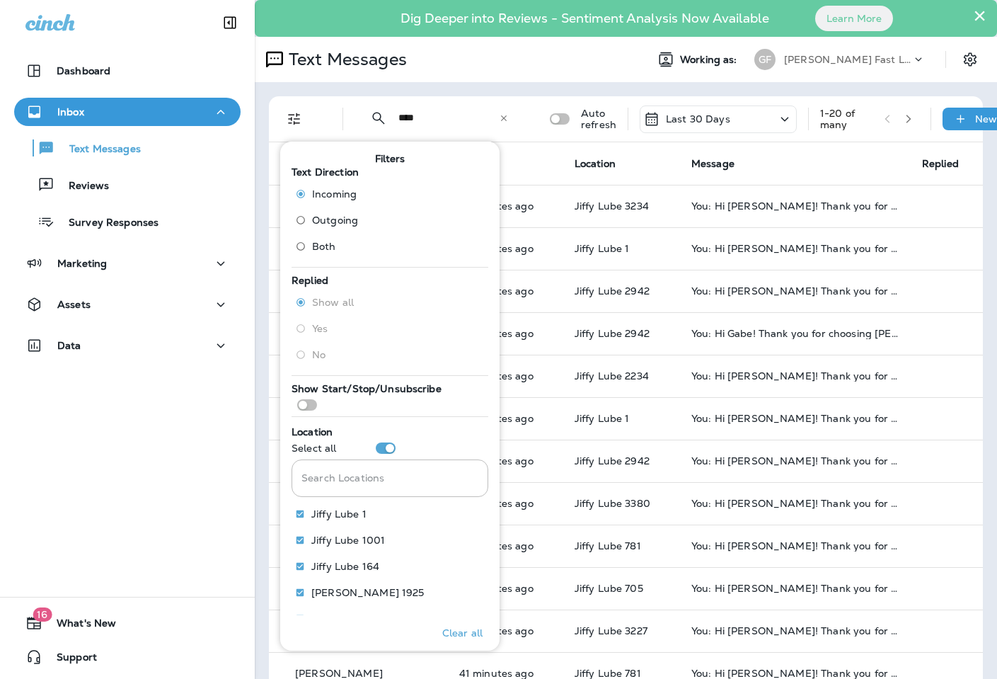
click at [328, 218] on span "Outgoing" at bounding box center [335, 219] width 46 height 11
click at [335, 189] on span "Incoming" at bounding box center [334, 193] width 45 height 11
